Goal: Task Accomplishment & Management: Manage account settings

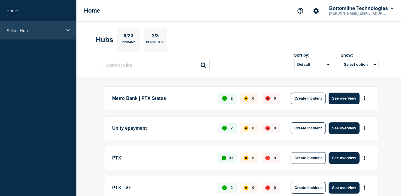
click at [17, 34] on div "Select Hub" at bounding box center [38, 31] width 76 height 18
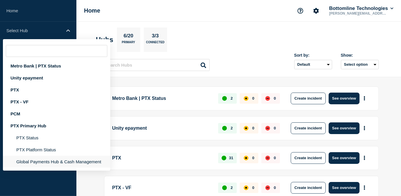
click at [35, 161] on li "Global Payments Hub & Cash Management" at bounding box center [56, 162] width 107 height 12
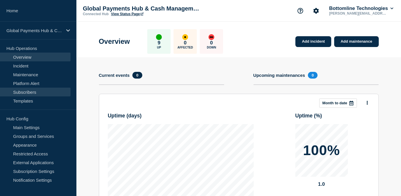
click at [23, 91] on link "Subscribers" at bounding box center [35, 92] width 71 height 9
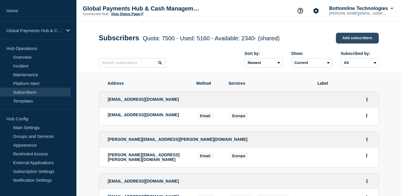
click at [354, 42] on link "Add subscribers" at bounding box center [357, 38] width 43 height 11
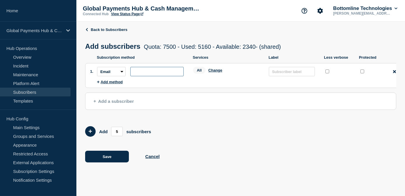
click at [146, 76] on input "subscription-address" at bounding box center [156, 71] width 53 height 9
paste input "[EMAIL_ADDRESS][DOMAIN_NAME]"
type input "[EMAIL_ADDRESS][DOMAIN_NAME]"
click at [213, 72] on button "Change" at bounding box center [216, 70] width 14 height 4
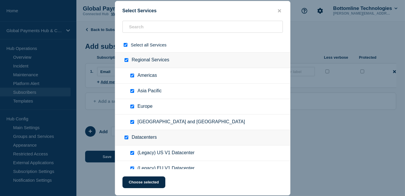
click at [133, 109] on div at bounding box center [133, 107] width 8 height 6
click at [125, 61] on input "Regional Services checkbox" at bounding box center [127, 60] width 4 height 4
checkbox input "false"
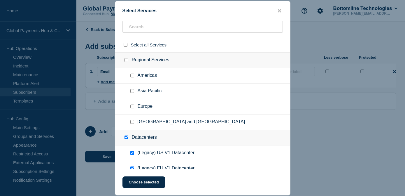
checkbox input "false"
click at [132, 107] on input "Europe checkbox" at bounding box center [132, 106] width 4 height 4
checkbox input "true"
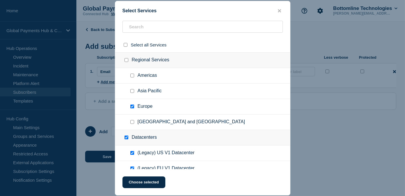
click at [126, 139] on input "Datacenters checkbox" at bounding box center [127, 137] width 4 height 4
checkbox input "false"
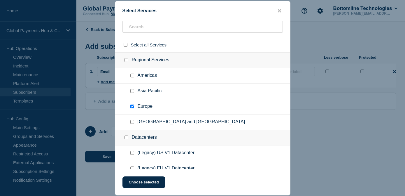
checkbox input "false"
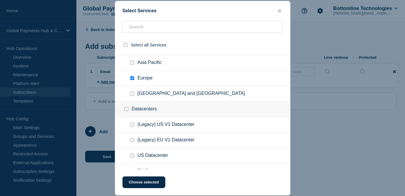
scroll to position [54, 0]
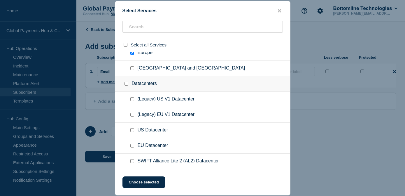
click at [132, 146] on input "EU Datacenter checkbox" at bounding box center [132, 146] width 4 height 4
checkbox input "true"
click at [142, 177] on button "Choose selected" at bounding box center [144, 182] width 43 height 12
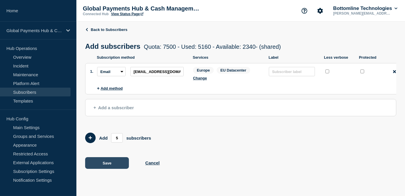
click at [109, 169] on button "Save" at bounding box center [107, 163] width 44 height 12
